Goal: Transaction & Acquisition: Book appointment/travel/reservation

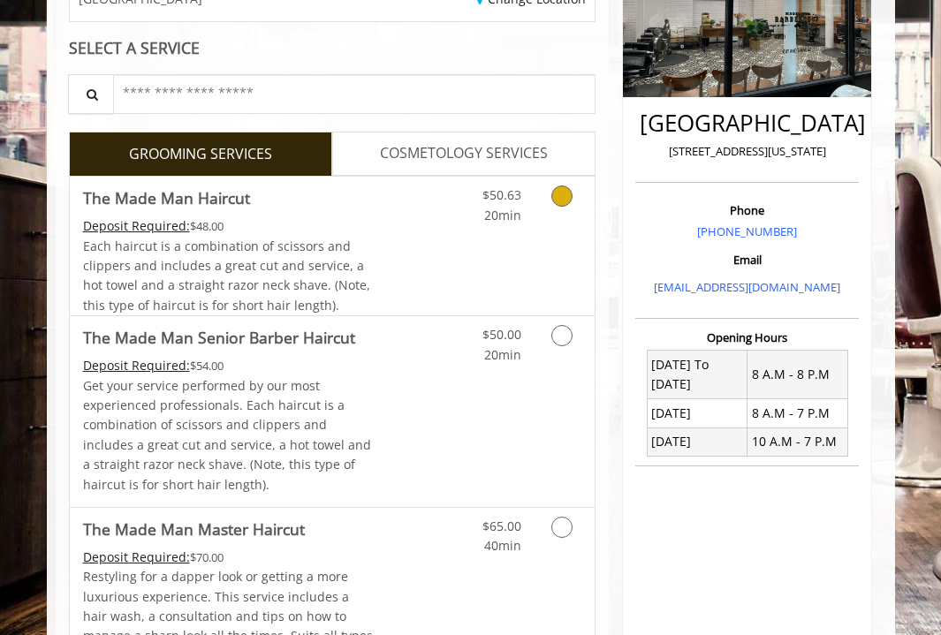
click at [568, 200] on icon "Grooming services" at bounding box center [561, 195] width 21 height 21
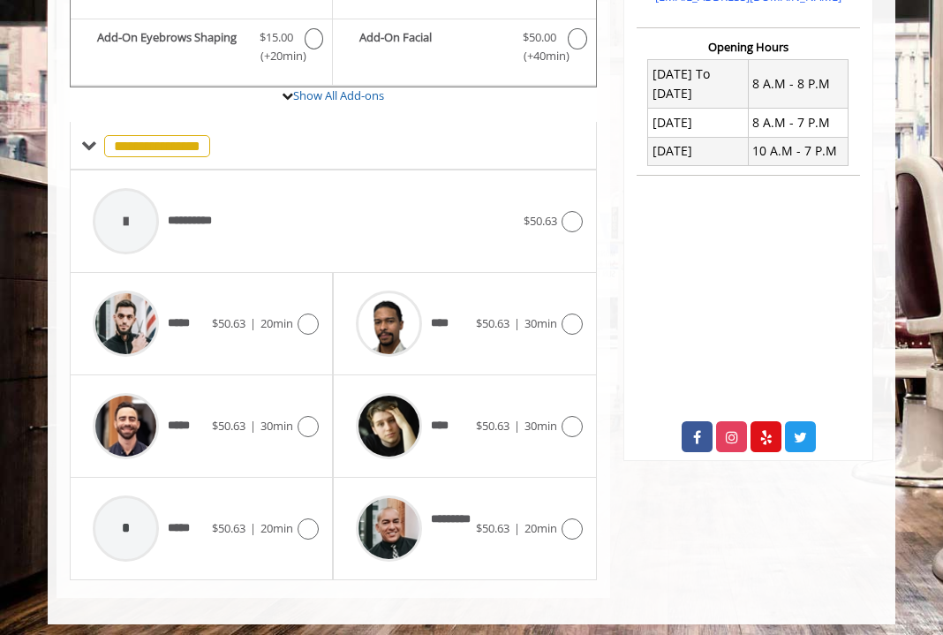
scroll to position [601, 0]
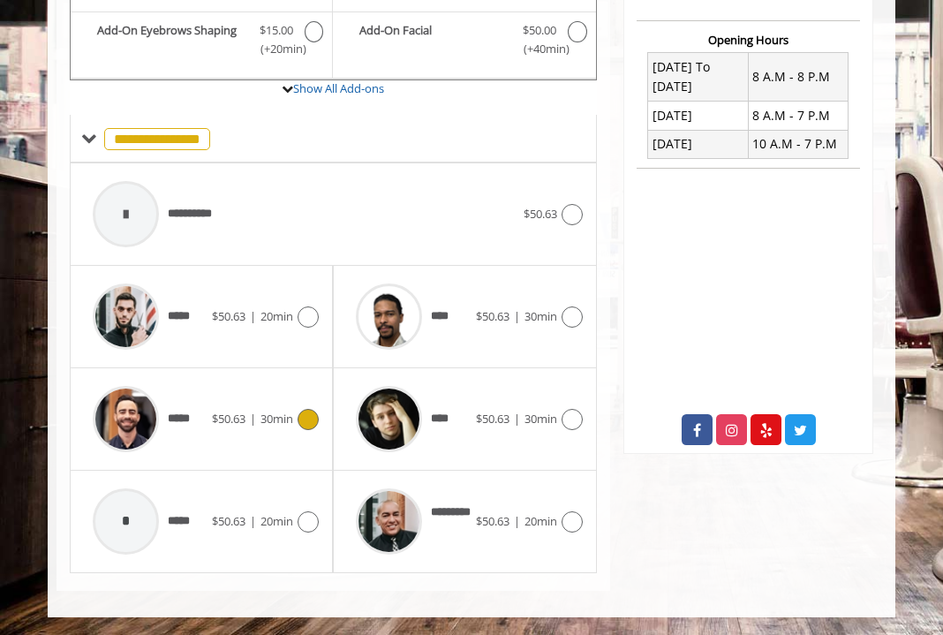
click at [313, 421] on icon at bounding box center [308, 419] width 21 height 21
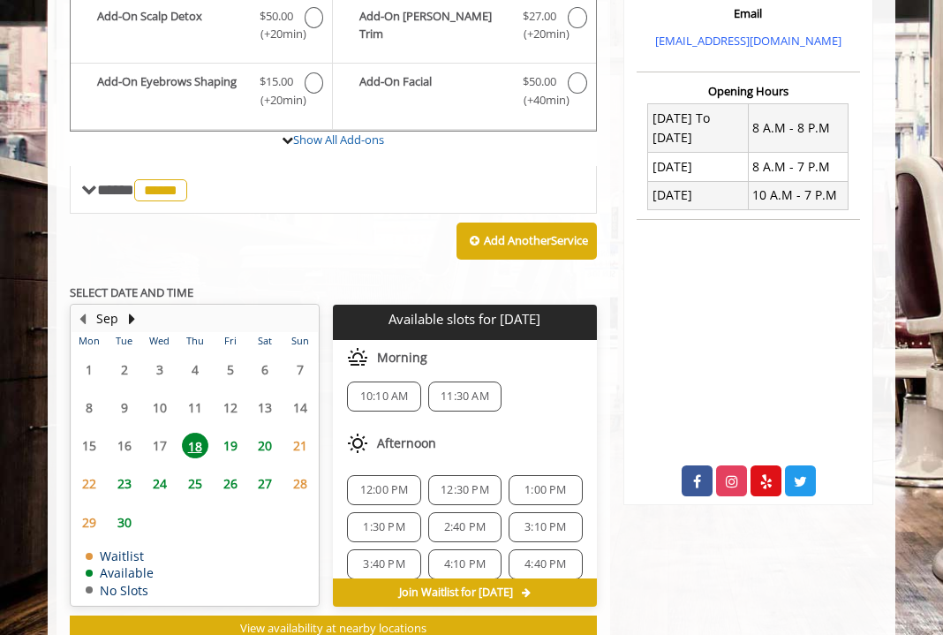
scroll to position [0, 0]
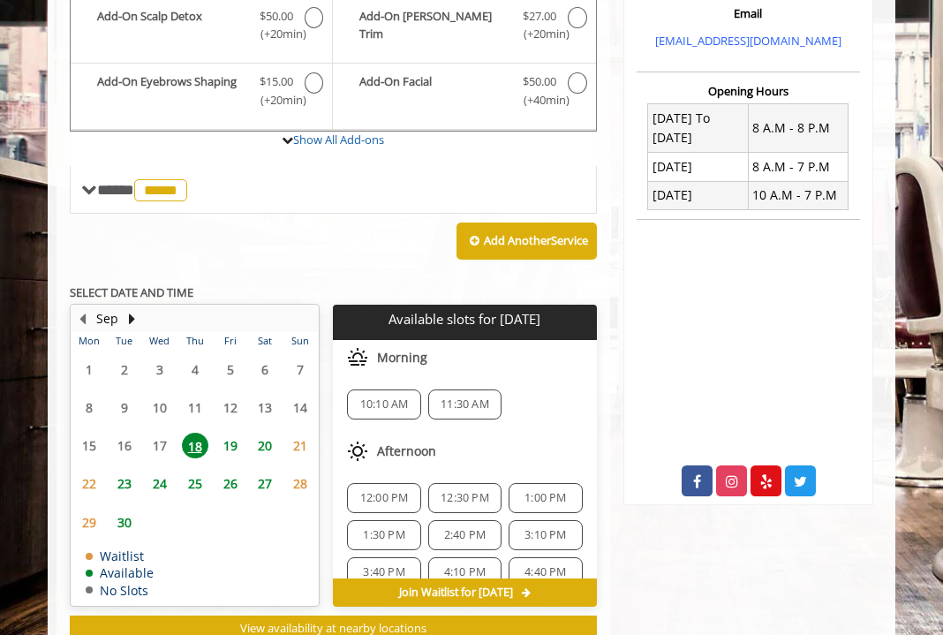
click at [389, 410] on span "10:10 AM" at bounding box center [384, 404] width 49 height 14
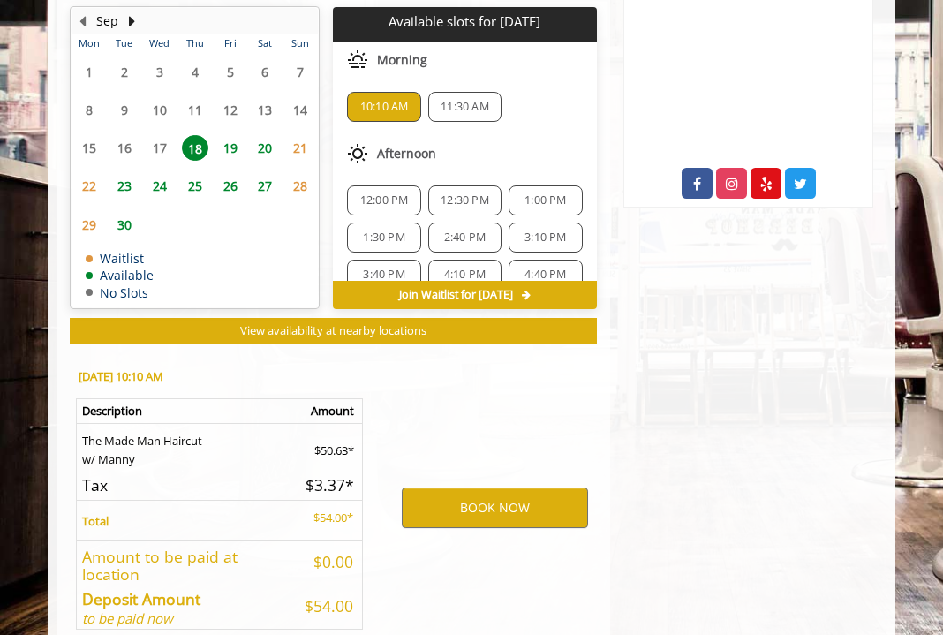
scroll to position [937, 0]
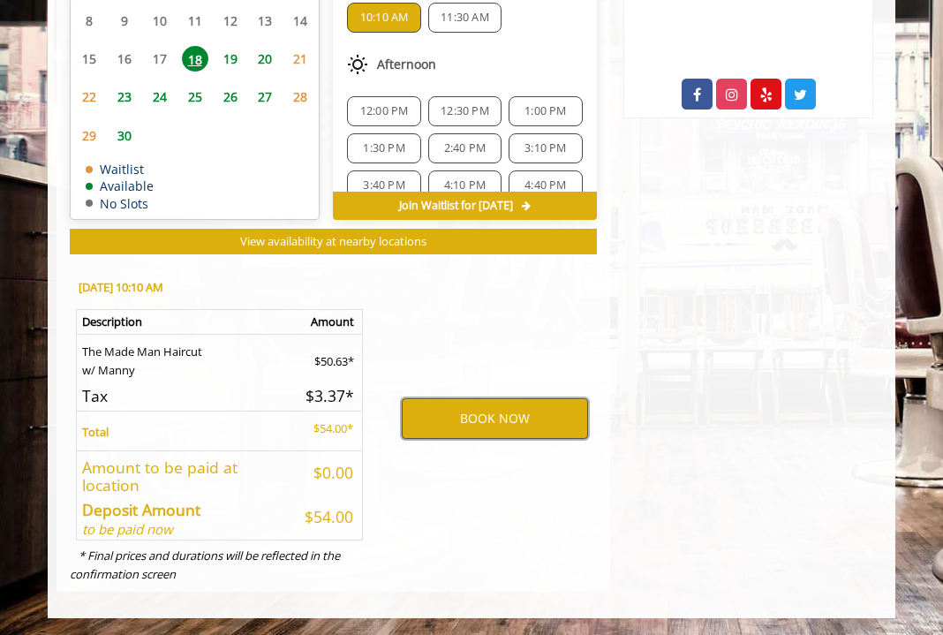
click at [550, 423] on button "BOOK NOW" at bounding box center [495, 418] width 186 height 41
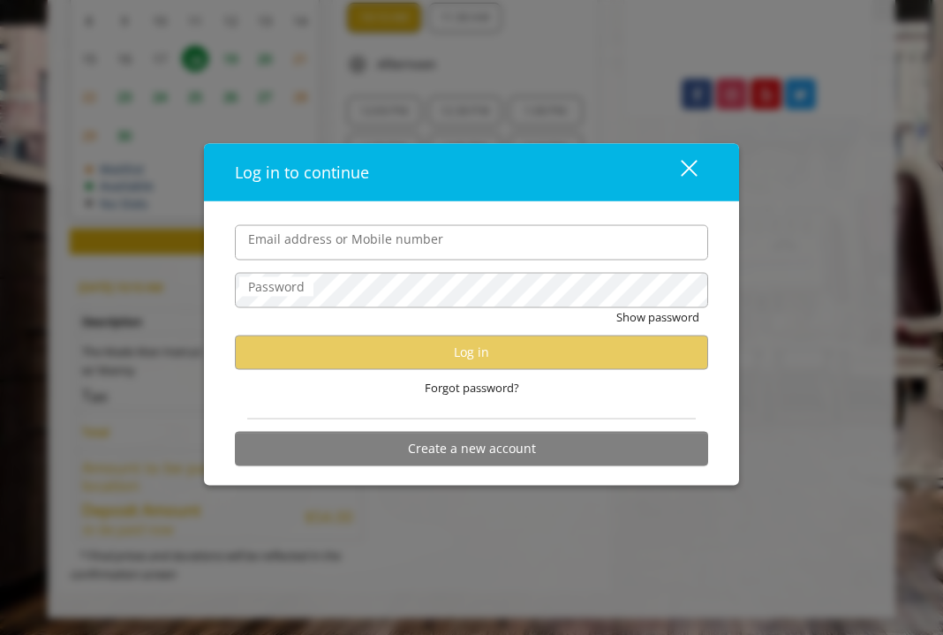
type input "**********"
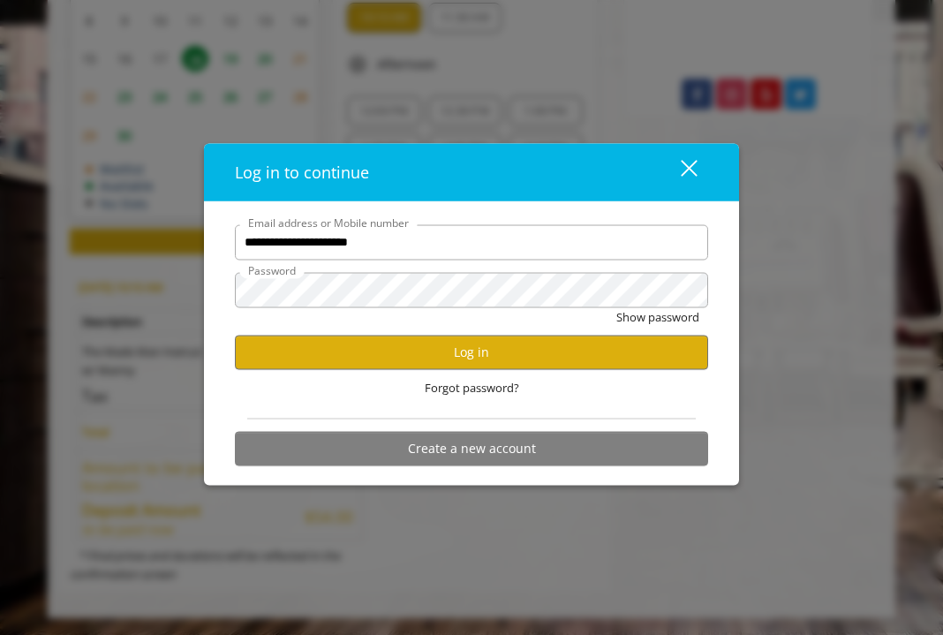
scroll to position [0, 0]
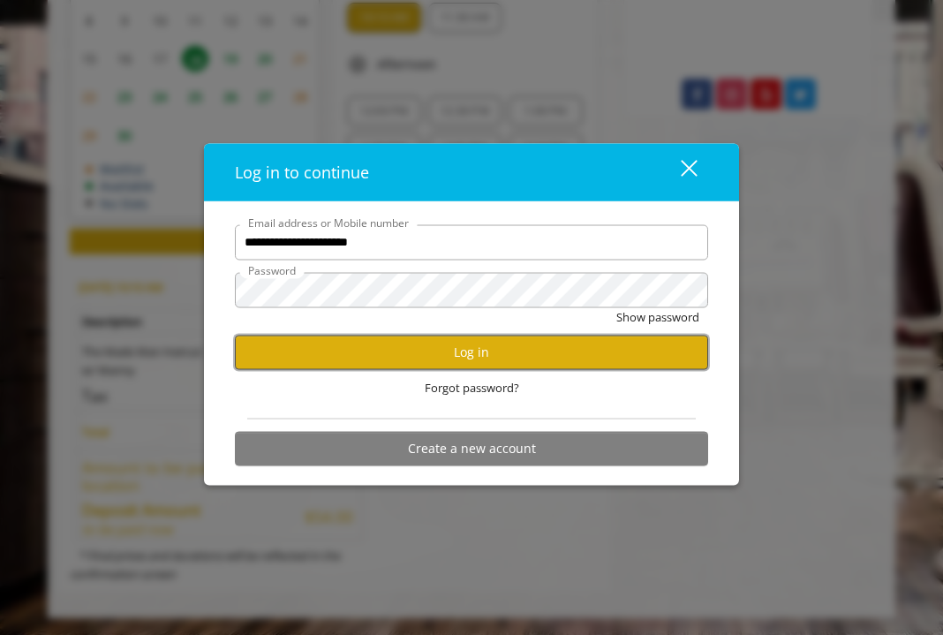
click at [453, 355] on button "Log in" at bounding box center [471, 352] width 473 height 34
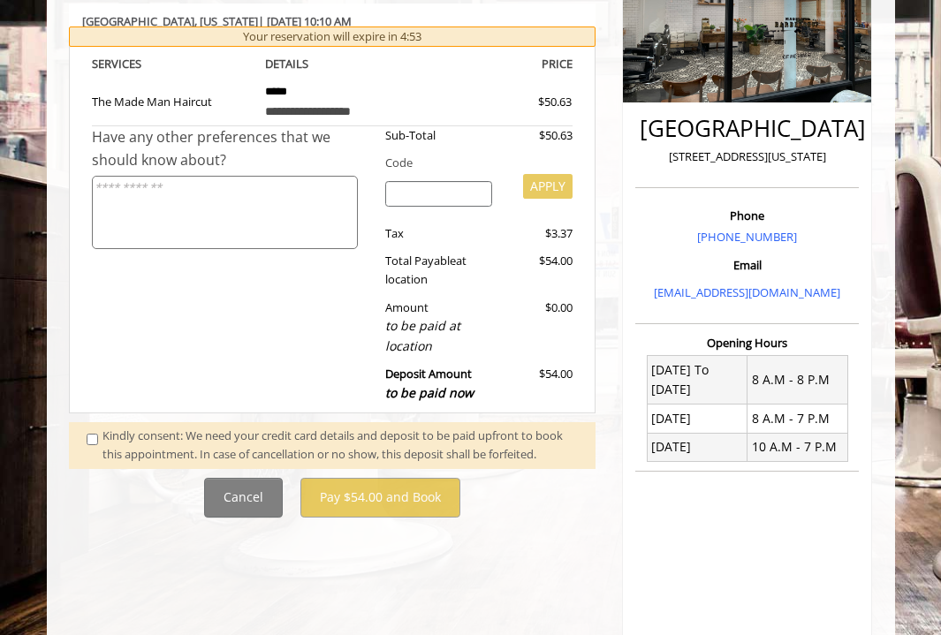
scroll to position [636, 0]
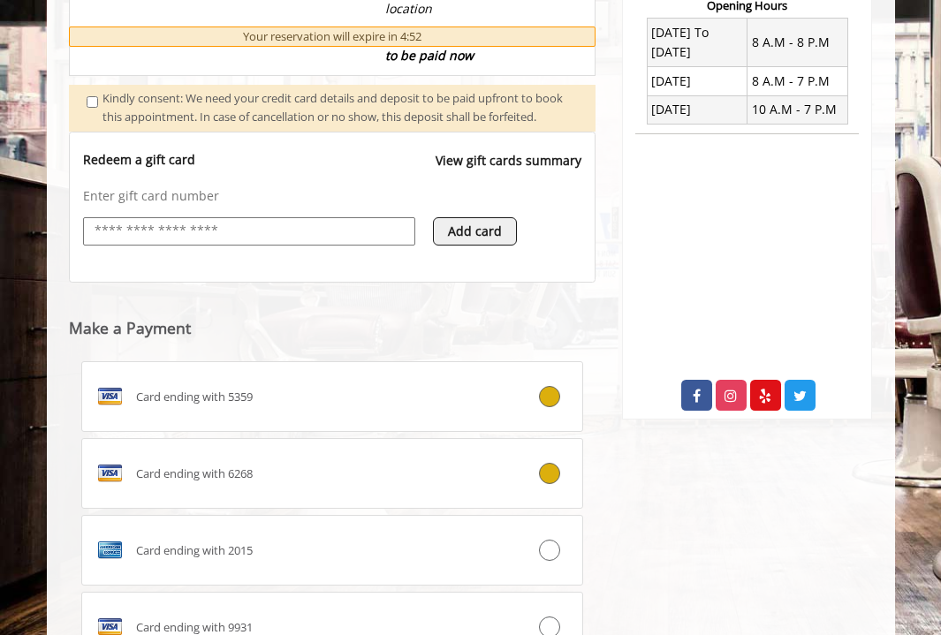
click at [408, 488] on div "Card ending with 6268" at bounding box center [290, 473] width 417 height 28
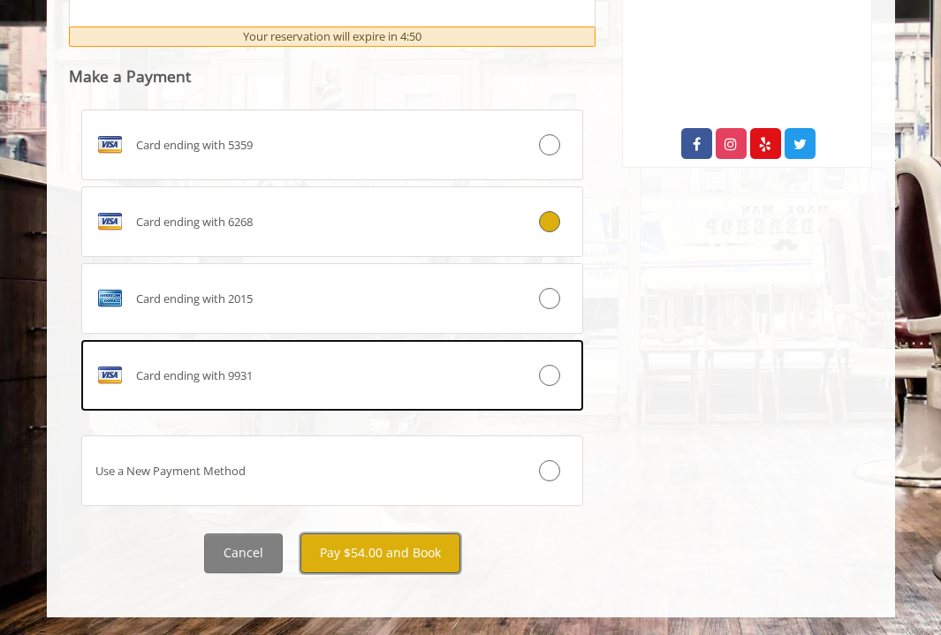
click at [425, 555] on button "Pay $54.00 and Book" at bounding box center [380, 553] width 160 height 40
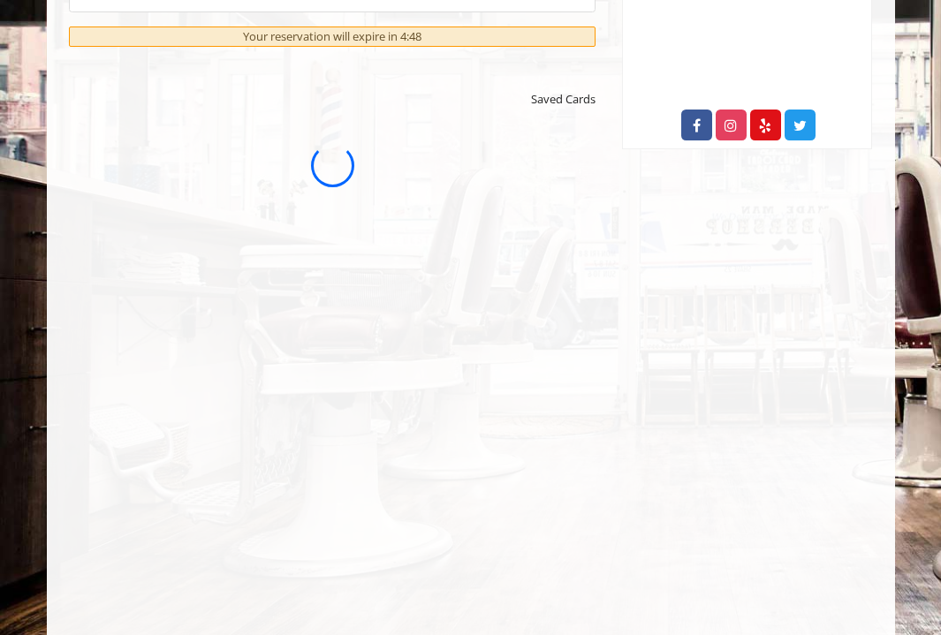
scroll to position [0, 0]
